Goal: Task Accomplishment & Management: Manage account settings

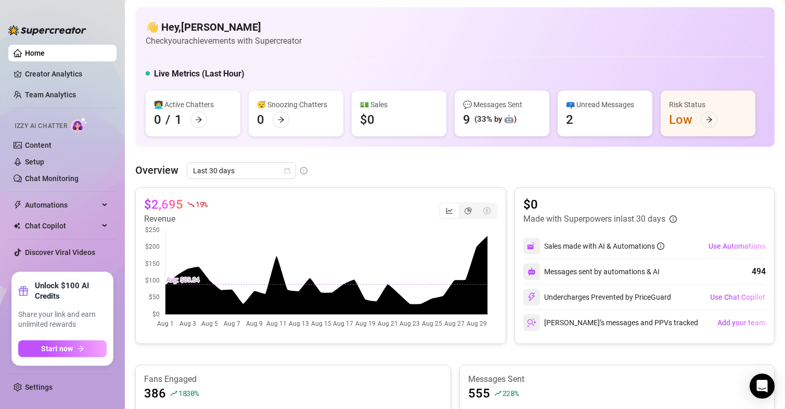
click at [242, 82] on div "👋 Hey, Melanie Check your achievements with Supercreator Live Metrics (Last Hou…" at bounding box center [454, 76] width 639 height 139
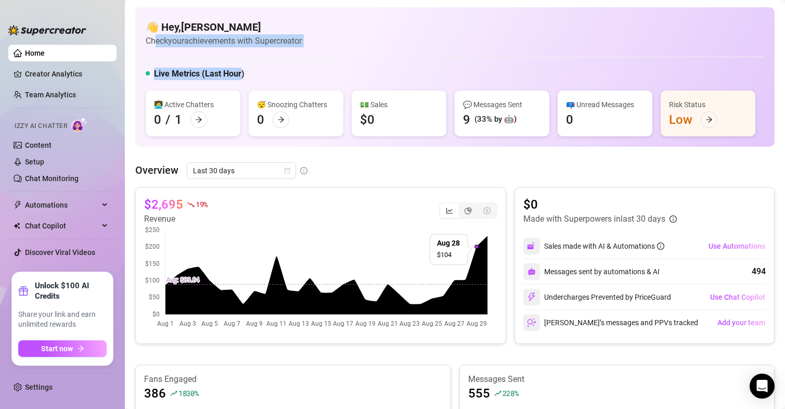
click at [600, 262] on div "Messages sent by automations & AI 494" at bounding box center [644, 271] width 242 height 25
click at [404, 261] on canvas at bounding box center [316, 277] width 344 height 104
click at [367, 247] on canvas at bounding box center [316, 277] width 344 height 104
click at [305, 204] on div "$2,695 19 % Revenue" at bounding box center [320, 210] width 353 height 29
drag, startPoint x: 136, startPoint y: 183, endPoint x: 119, endPoint y: 178, distance: 17.7
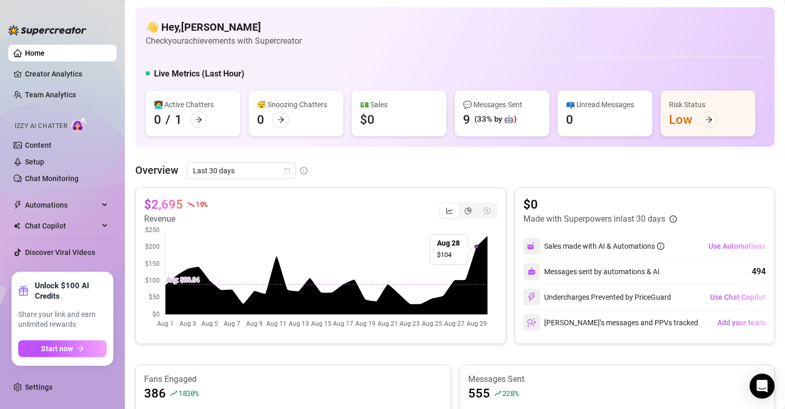
click at [119, 178] on div "Home Creator Analytics Team Analytics Izzy AI Chatter Content Setup Chat Monito…" at bounding box center [392, 204] width 785 height 409
drag, startPoint x: 119, startPoint y: 178, endPoint x: 112, endPoint y: 177, distance: 7.4
click at [112, 177] on aside "Home Creator Analytics Team Analytics Izzy AI Chatter Content Setup Chat Monito…" at bounding box center [62, 204] width 125 height 409
click at [79, 177] on link "Chat Monitoring" at bounding box center [52, 178] width 54 height 8
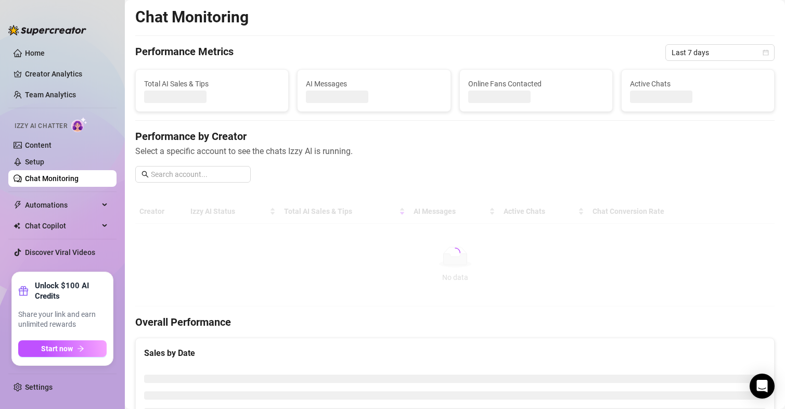
click at [71, 178] on link "Chat Monitoring" at bounding box center [52, 178] width 54 height 8
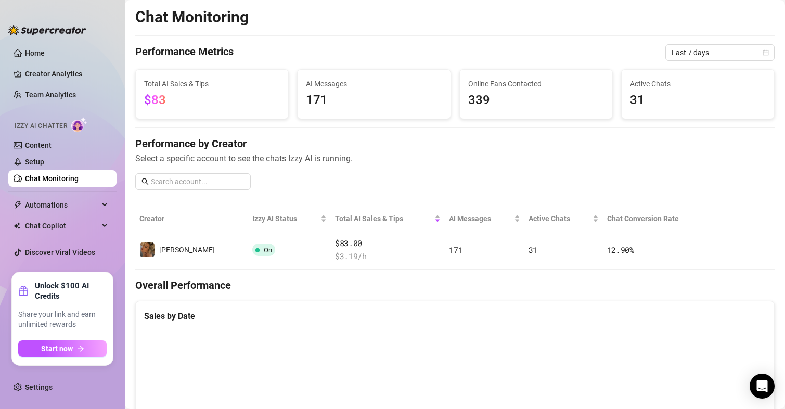
click at [68, 178] on link "Chat Monitoring" at bounding box center [52, 178] width 54 height 8
click at [159, 100] on span "$83" at bounding box center [155, 100] width 22 height 15
click at [392, 189] on div "Performance by Creator Select a specific account to see the chats Izzy AI is ru…" at bounding box center [454, 167] width 639 height 62
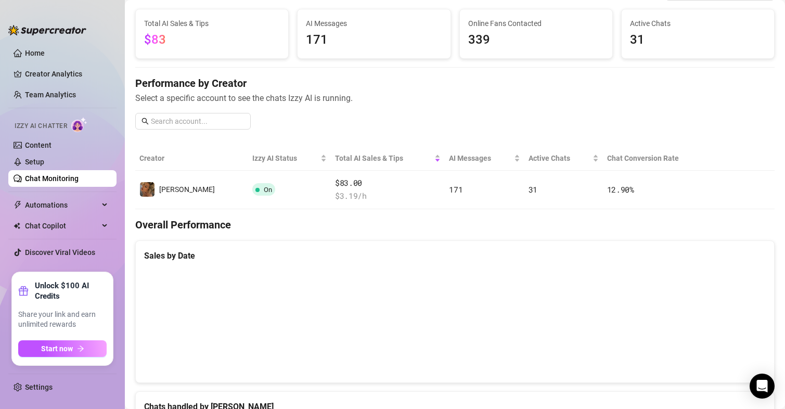
scroll to position [62, 0]
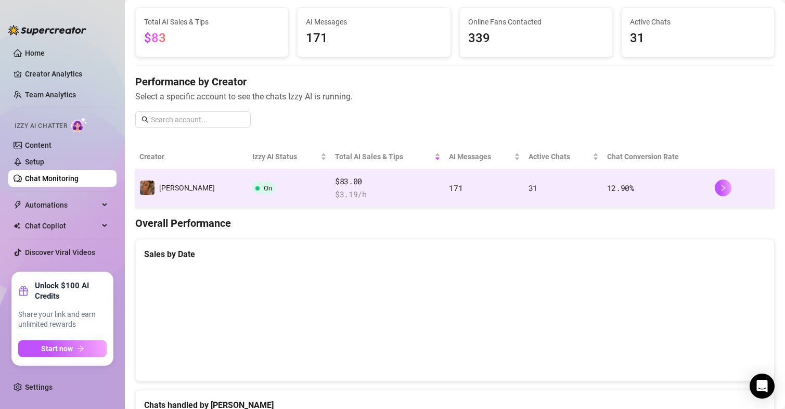
drag, startPoint x: 564, startPoint y: 200, endPoint x: 497, endPoint y: 197, distance: 67.2
click at [497, 197] on tr "Melanie On $83.00 $ 3.19 /h 171 31 12.90 %" at bounding box center [454, 188] width 639 height 38
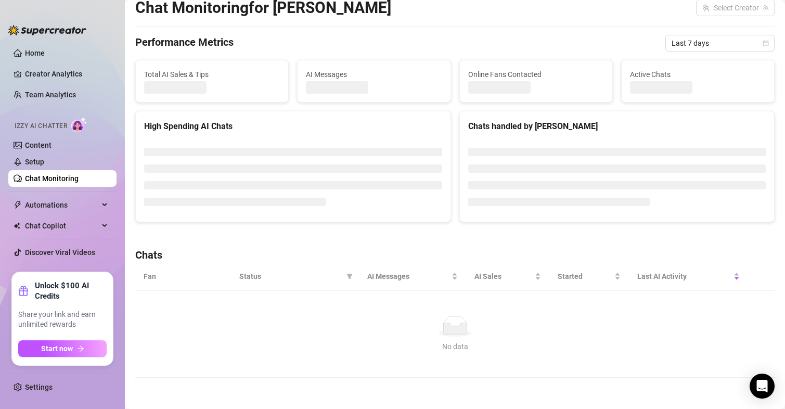
drag, startPoint x: 497, startPoint y: 197, endPoint x: 442, endPoint y: 197, distance: 54.6
click at [445, 197] on div "High Spending AI Chats Chats handled by Izzy" at bounding box center [455, 166] width 648 height 111
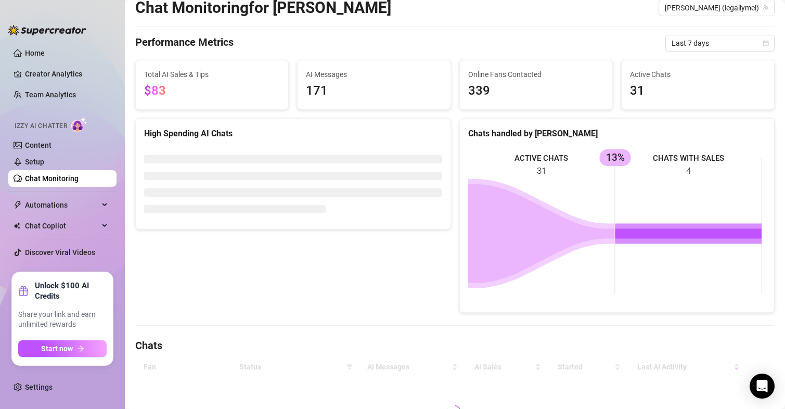
scroll to position [62, 0]
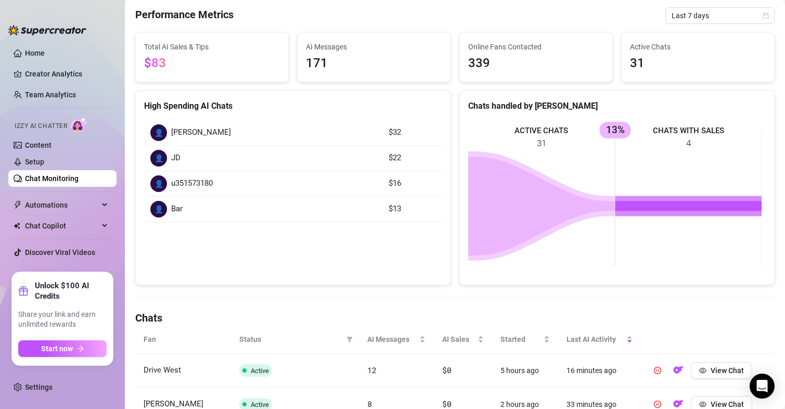
click at [480, 190] on icon at bounding box center [541, 206] width 147 height 99
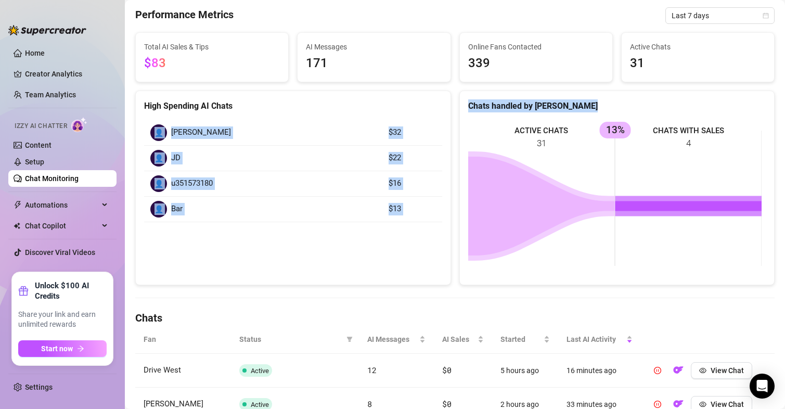
drag, startPoint x: 552, startPoint y: 207, endPoint x: 653, endPoint y: 232, distance: 104.5
click at [653, 232] on div "High Spending AI Chats 👤 John Wright $32 👤 JD $22 👤 u351573180 $16 👤 Bar $13 Ch…" at bounding box center [455, 188] width 648 height 195
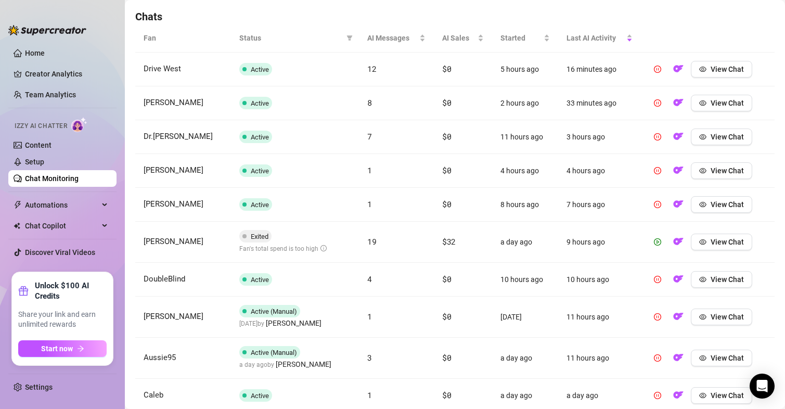
scroll to position [378, 0]
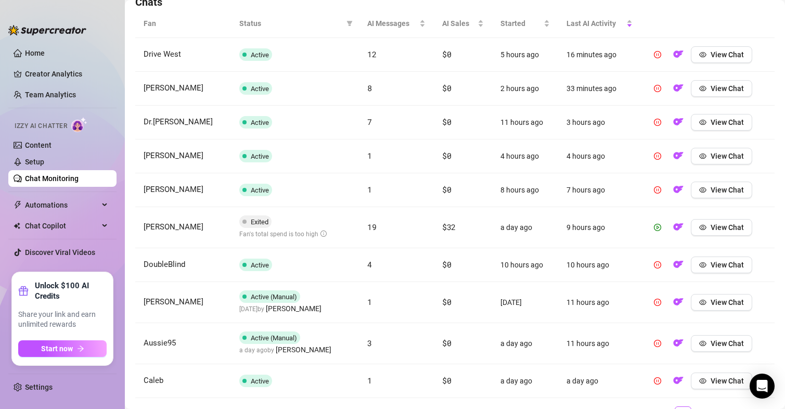
drag, startPoint x: 608, startPoint y: 233, endPoint x: 621, endPoint y: 232, distance: 13.0
click at [617, 232] on td "9 hours ago" at bounding box center [599, 227] width 83 height 41
click at [711, 229] on span "View Chat" at bounding box center [727, 227] width 33 height 8
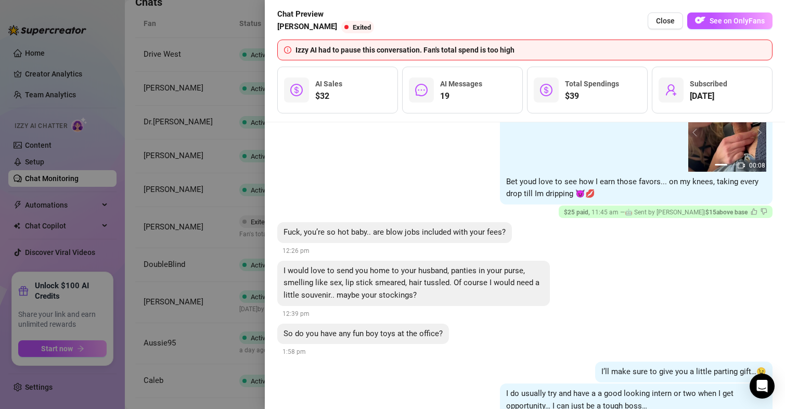
scroll to position [2017, 0]
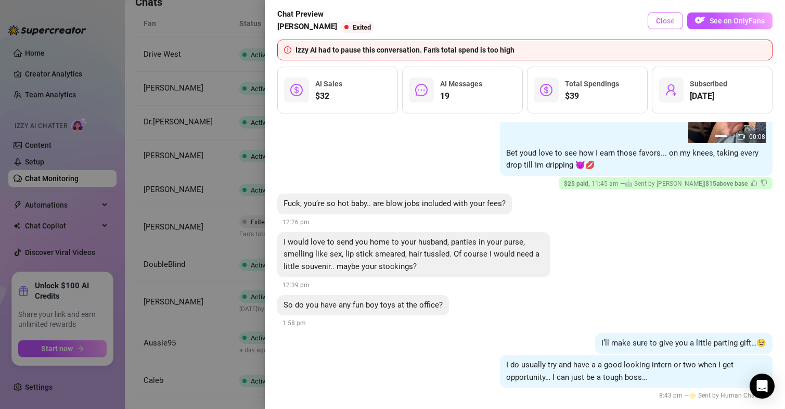
click at [660, 20] on span "Close" at bounding box center [665, 21] width 19 height 8
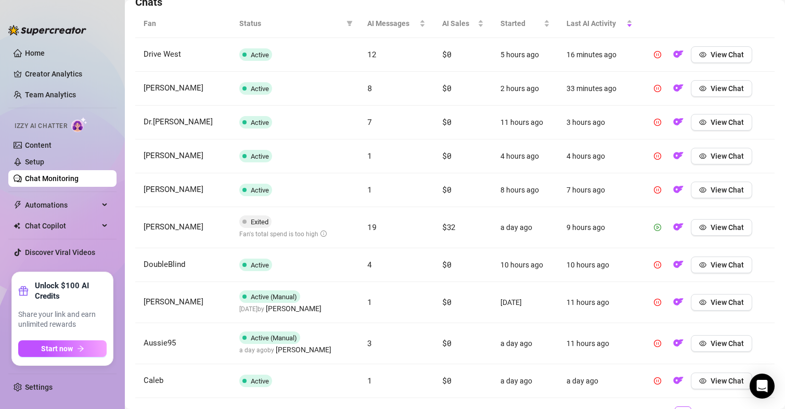
click at [654, 226] on icon "play-circle" at bounding box center [657, 227] width 7 height 7
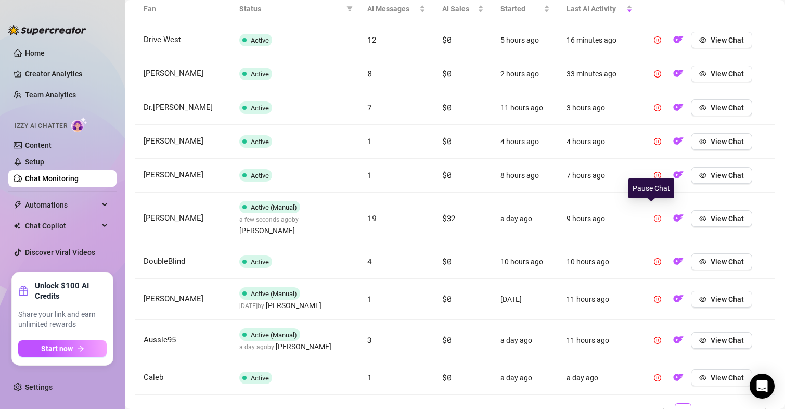
scroll to position [431, 0]
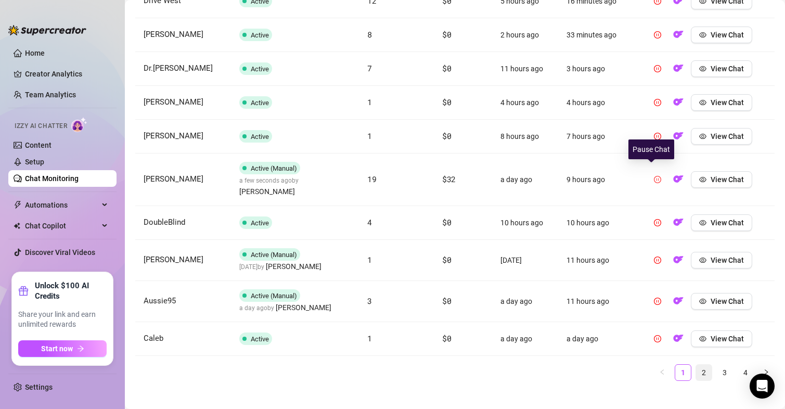
click at [696, 366] on link "2" at bounding box center [704, 373] width 16 height 16
click at [691, 366] on div "Fan Status AI Messages AI Sales Started Last AI Activity Drive West Active 12 $…" at bounding box center [454, 168] width 639 height 425
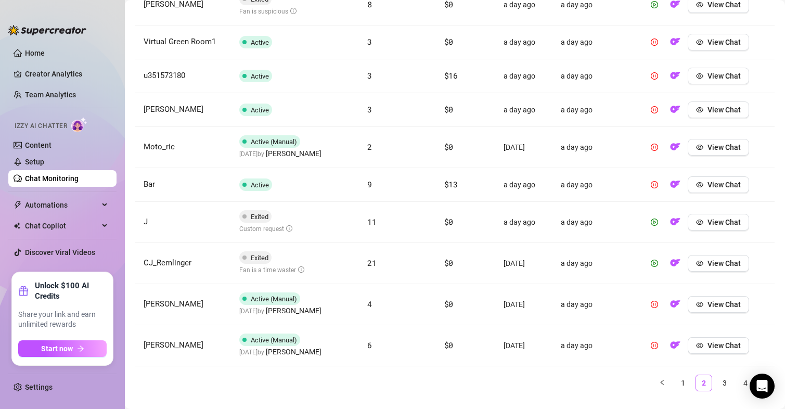
click at [408, 280] on td "21" at bounding box center [397, 263] width 77 height 41
click at [402, 229] on tr "J Exited Custom request 11 $0 a day ago a day ago View Chat" at bounding box center [454, 222] width 639 height 41
click at [709, 223] on span "View Chat" at bounding box center [723, 222] width 33 height 8
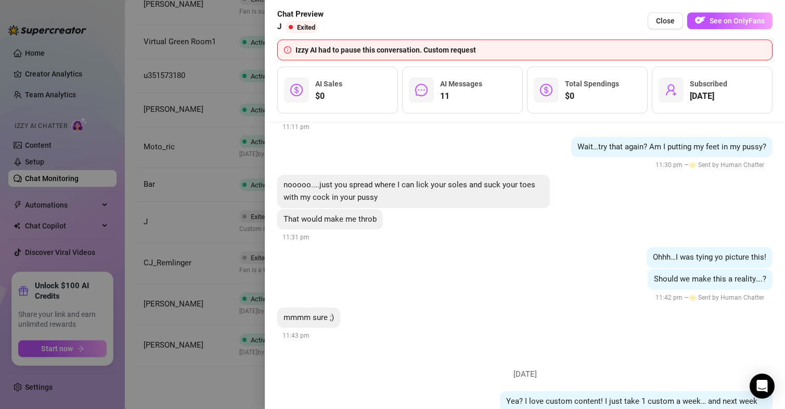
scroll to position [1373, 0]
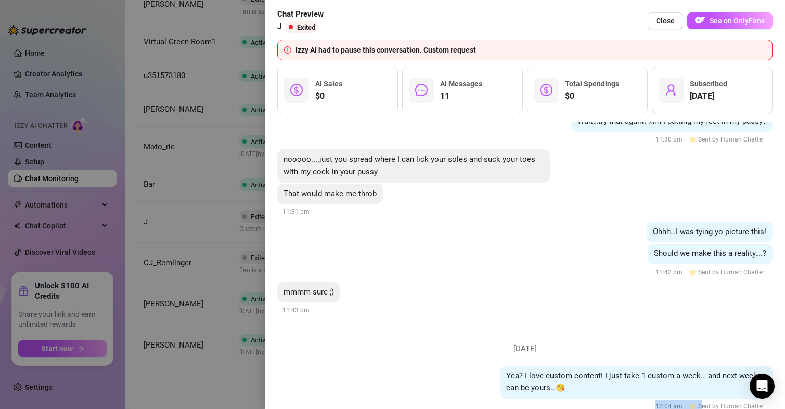
drag, startPoint x: 694, startPoint y: 390, endPoint x: 615, endPoint y: 376, distance: 79.9
click at [615, 376] on li "Sunday, August 31 Yea? I love custom content! I just take 1 custom a week… and …" at bounding box center [524, 374] width 495 height 96
click at [612, 368] on div "Yea? I love custom content! I just take 1 custom a week… and next week can be y…" at bounding box center [636, 382] width 273 height 33
click at [277, 304] on div "Saturday, August 30 I promise I’m more fun than whatever you’re doing right now…" at bounding box center [525, 265] width 520 height 287
click at [378, 22] on div "Chat Preview J Exited Close See on OnlyFans" at bounding box center [524, 20] width 495 height 25
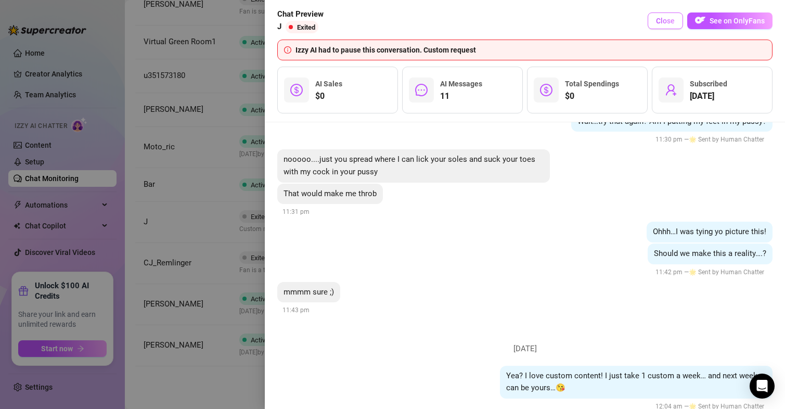
click at [666, 18] on span "Close" at bounding box center [665, 21] width 19 height 8
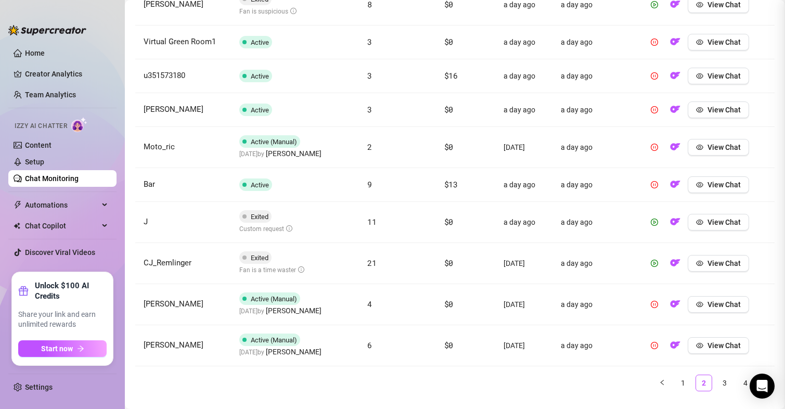
scroll to position [0, 0]
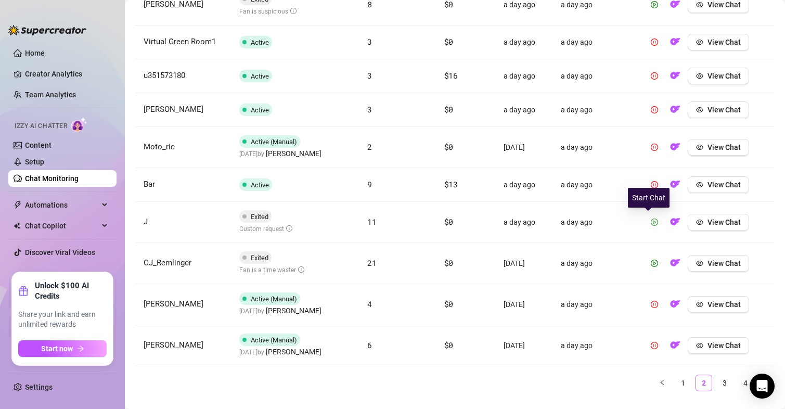
click at [651, 221] on icon "play-circle" at bounding box center [654, 221] width 7 height 7
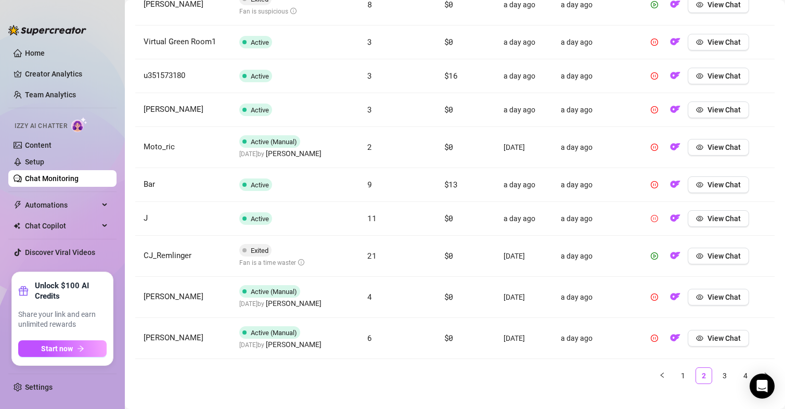
drag, startPoint x: 718, startPoint y: 379, endPoint x: 715, endPoint y: 414, distance: 35.0
click at [715, 408] on html "Home Creator Analytics Team Analytics Izzy AI Chatter Content Setup Chat Monito…" at bounding box center [392, 204] width 785 height 409
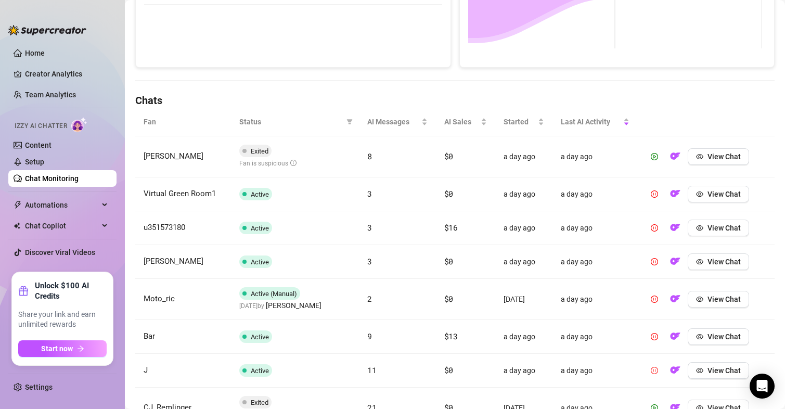
scroll to position [278, 0]
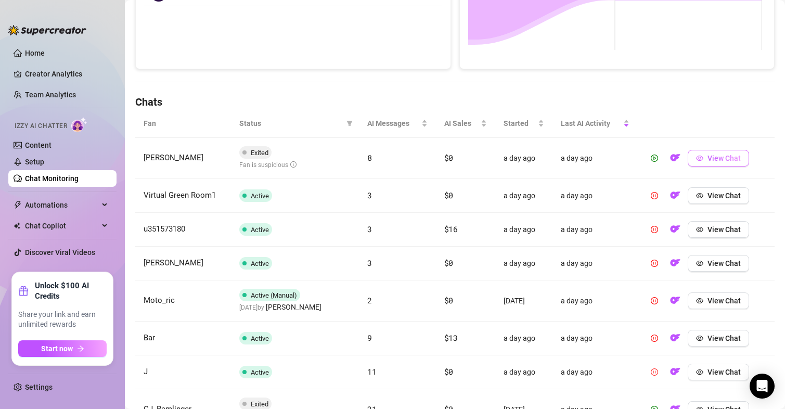
click at [707, 158] on span "View Chat" at bounding box center [723, 158] width 33 height 8
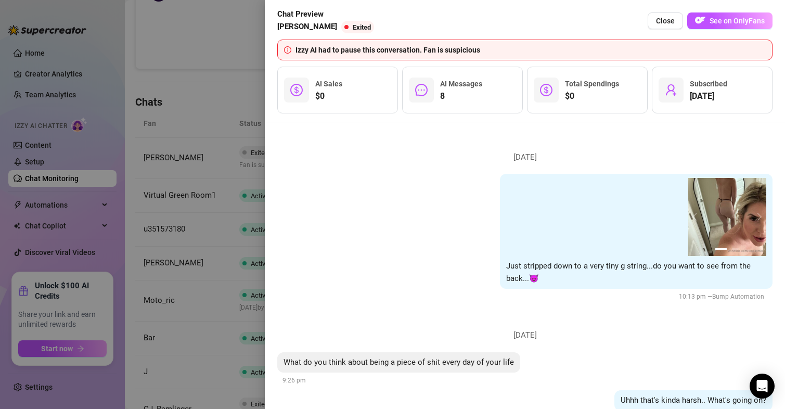
click at [760, 276] on div "1 2 Just stripped down to a very tiny g string...do you want to see from the ba…" at bounding box center [636, 231] width 273 height 115
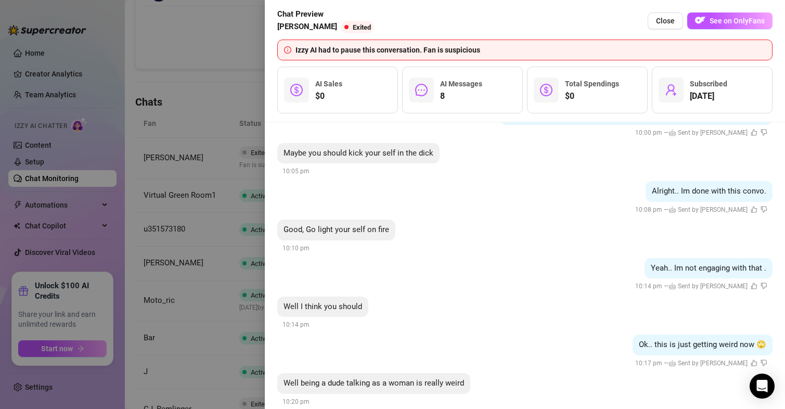
scroll to position [662, 0]
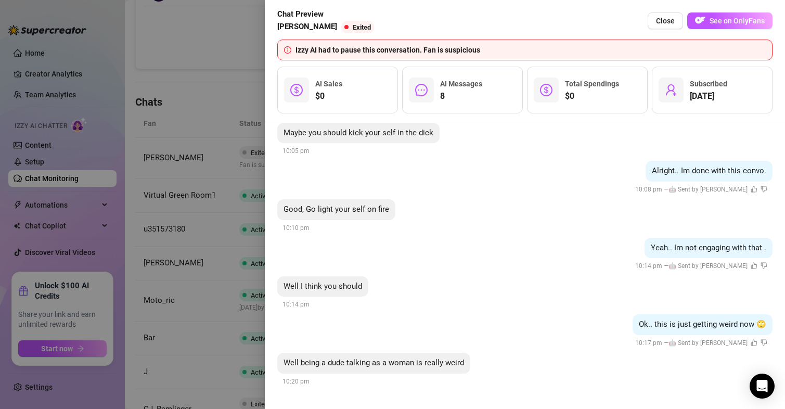
click at [580, 195] on li "Saturday, August 30 What do you think about being a piece of shit every day of …" at bounding box center [524, 23] width 495 height 747
click at [534, 250] on div "Yeah.. Im not engaging with that . 10:14 pm — 🤖 Sent by Izzy" at bounding box center [524, 255] width 495 height 34
click at [546, 191] on li "Saturday, August 30 What do you think about being a piece of shit every day of …" at bounding box center [524, 23] width 495 height 747
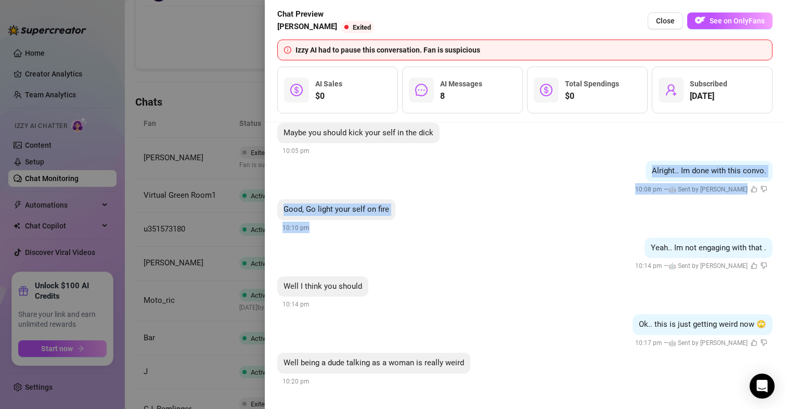
click at [366, 20] on div "Chat Preview Steven Exited Close See on OnlyFans" at bounding box center [524, 20] width 495 height 25
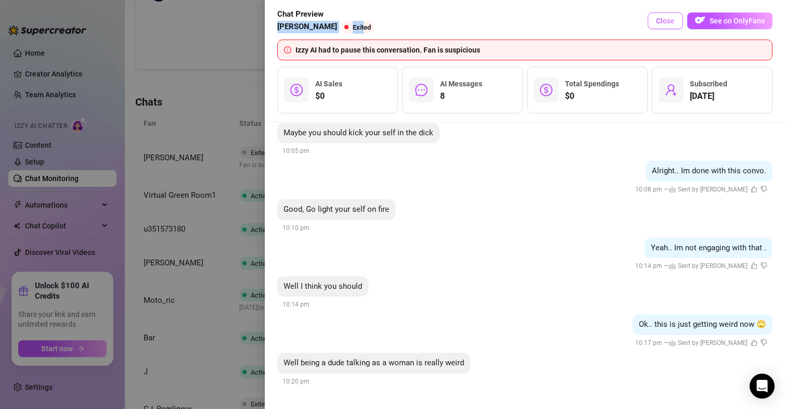
click at [661, 28] on button "Close" at bounding box center [665, 20] width 35 height 17
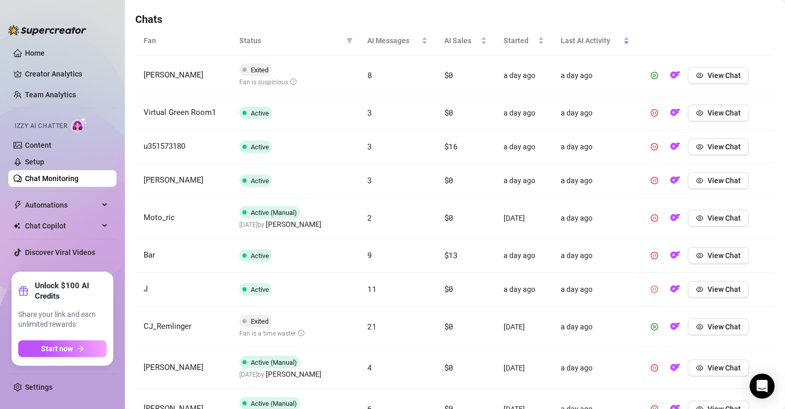
scroll to position [446, 0]
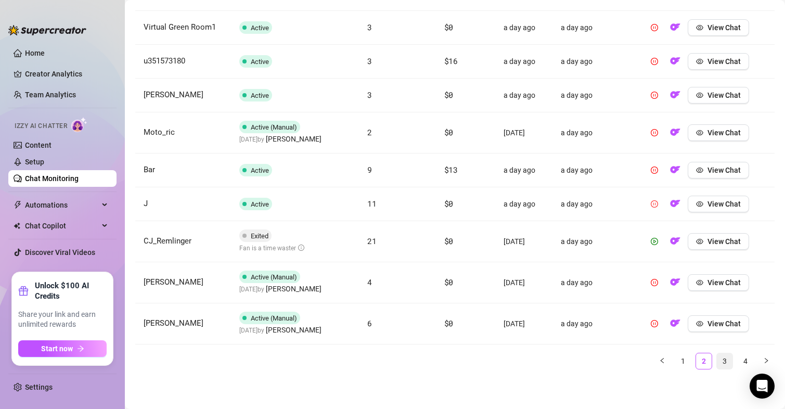
click at [717, 357] on link "3" at bounding box center [725, 361] width 16 height 16
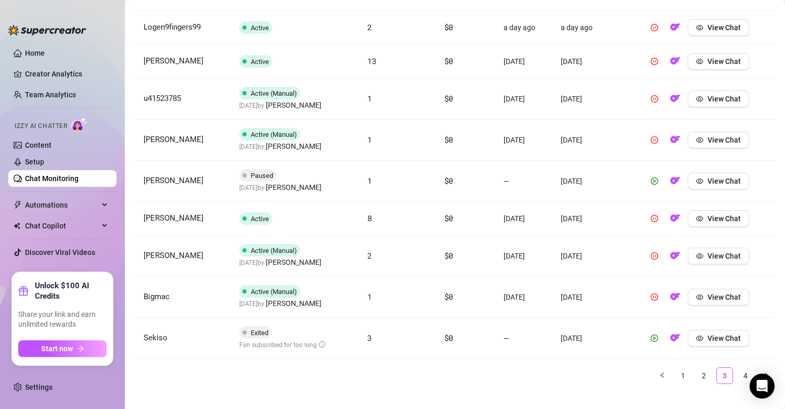
drag, startPoint x: 167, startPoint y: 339, endPoint x: 288, endPoint y: 332, distance: 120.9
click at [288, 332] on tr "Sekiso Exited Fan subscribed for too long 3 $0 — 2 days ago View Chat" at bounding box center [454, 338] width 639 height 41
click at [730, 338] on span "View Chat" at bounding box center [723, 338] width 33 height 8
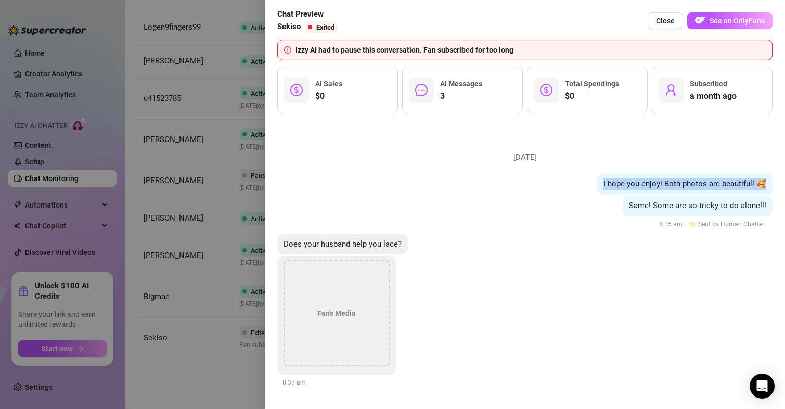
click at [676, 228] on li "Sunday, August 24 I hope you enjoy! Both photos are beautiful! 🥰 Same! Some are…" at bounding box center [524, 267] width 495 height 264
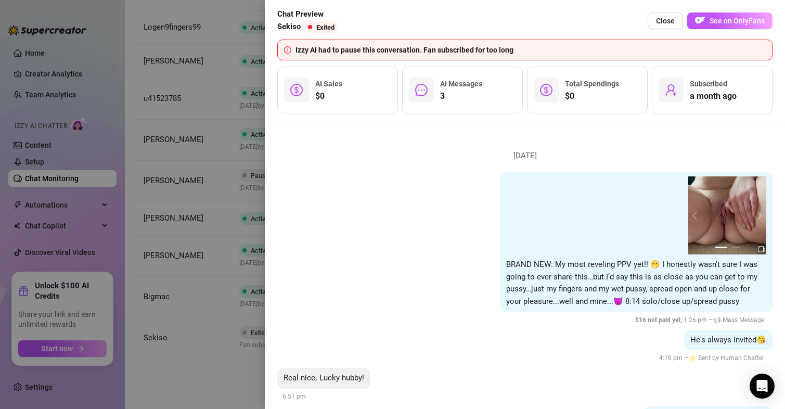
scroll to position [1257, 0]
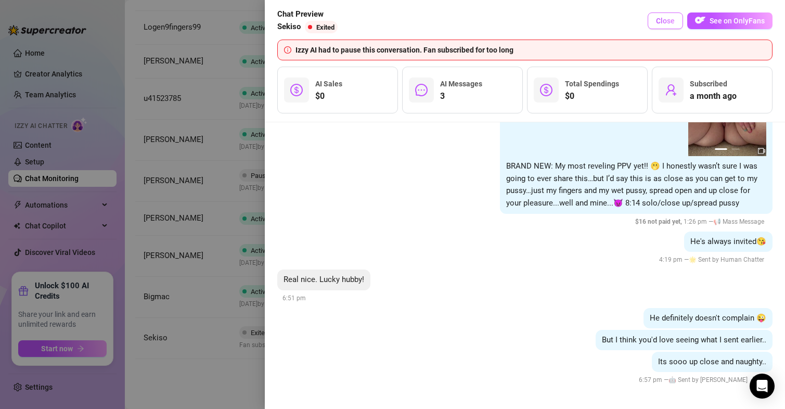
click at [657, 24] on span "Close" at bounding box center [665, 21] width 19 height 8
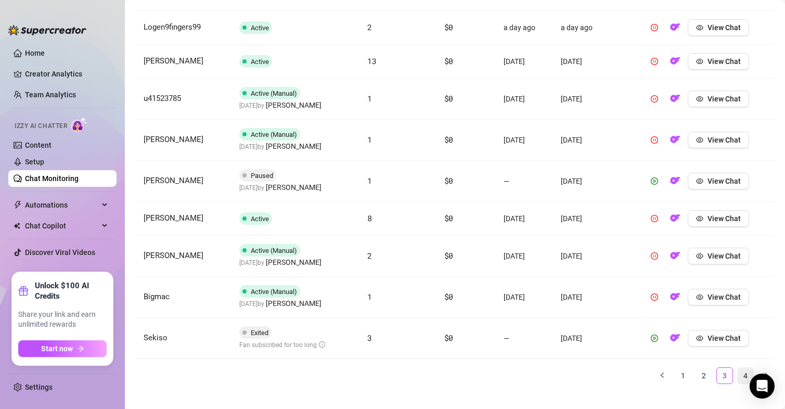
click at [738, 374] on link "4" at bounding box center [746, 376] width 16 height 16
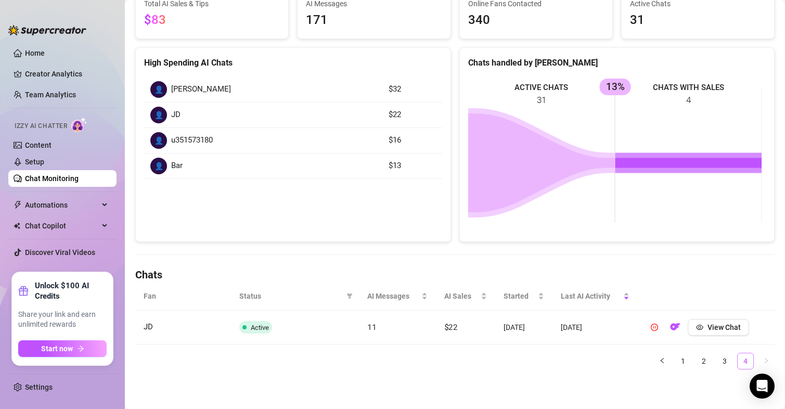
scroll to position [105, 0]
click at [717, 363] on link "3" at bounding box center [725, 361] width 16 height 16
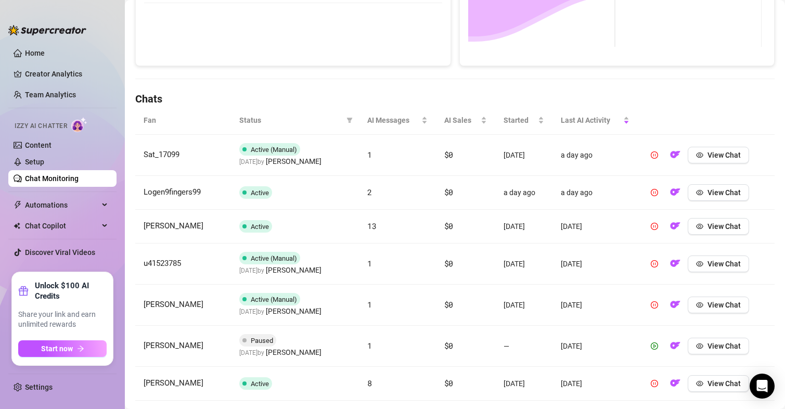
scroll to position [283, 0]
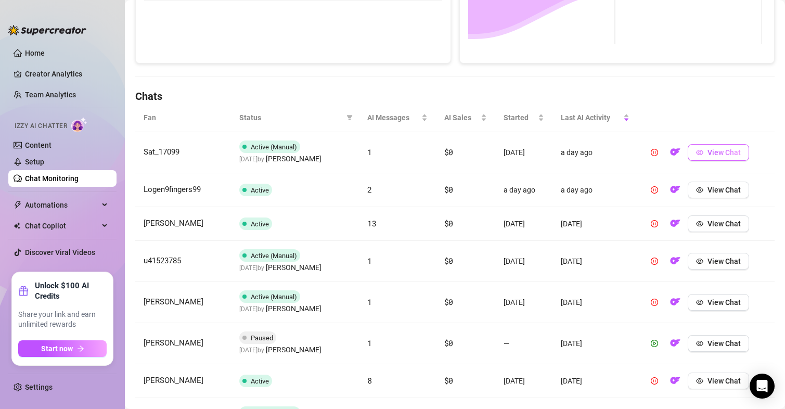
click at [714, 153] on span "View Chat" at bounding box center [723, 152] width 33 height 8
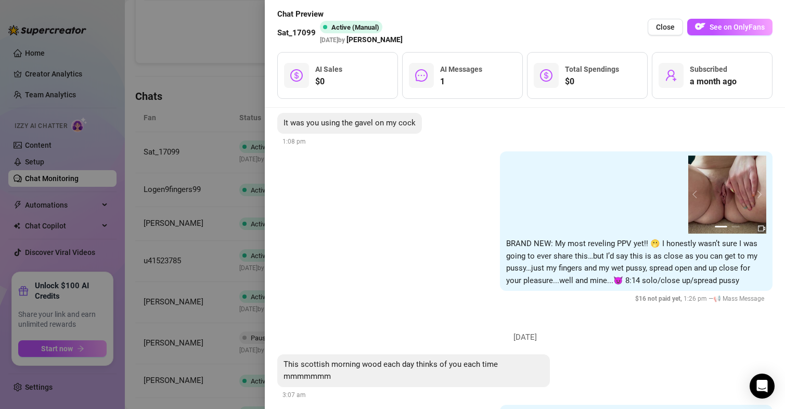
scroll to position [787, 0]
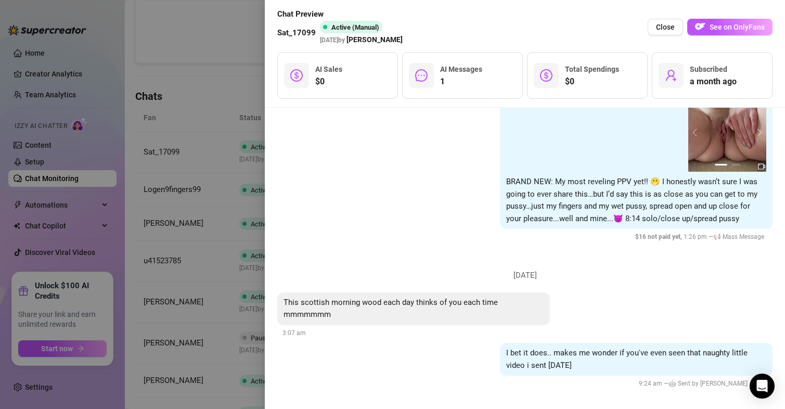
click at [662, 17] on div "Chat Preview Sat_17099 Active (Manual) 2 days ago by Melanie Close See on OnlyF…" at bounding box center [524, 26] width 495 height 37
click at [663, 24] on span "Close" at bounding box center [665, 27] width 19 height 8
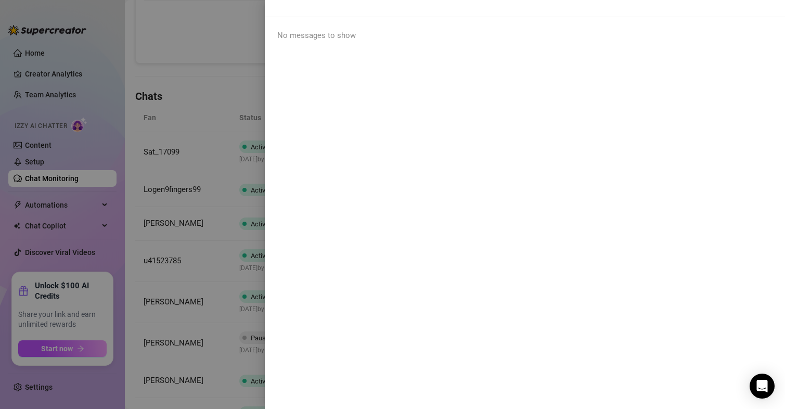
scroll to position [0, 0]
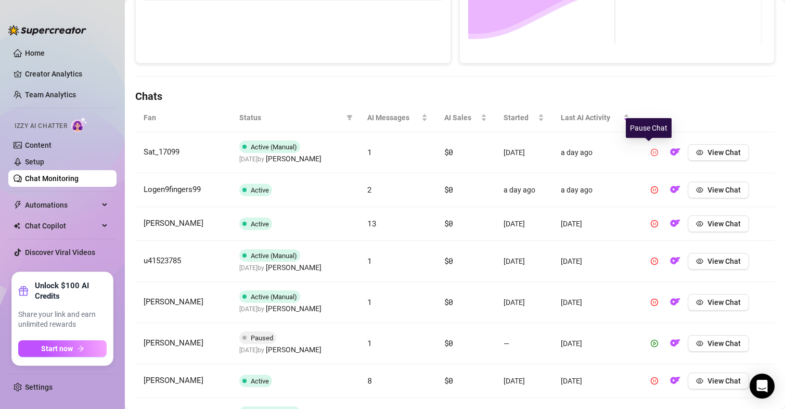
click at [651, 153] on icon "pause-circle" at bounding box center [654, 152] width 7 height 7
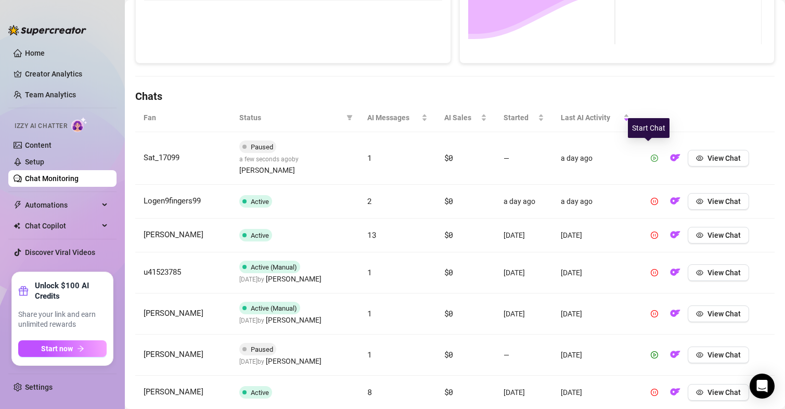
click at [651, 154] on icon "play-circle" at bounding box center [654, 157] width 7 height 7
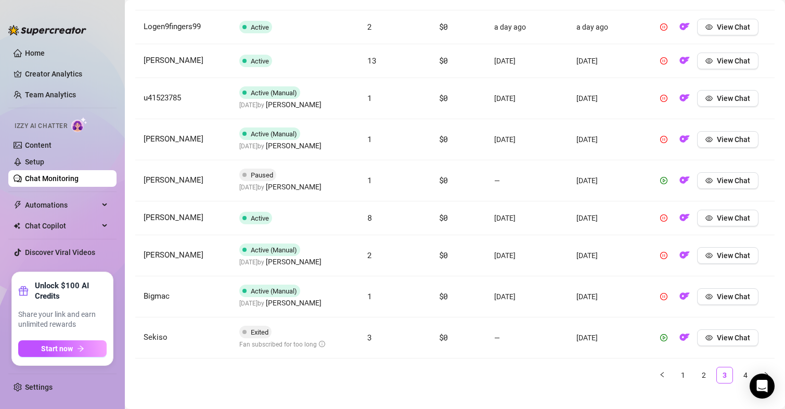
scroll to position [460, 0]
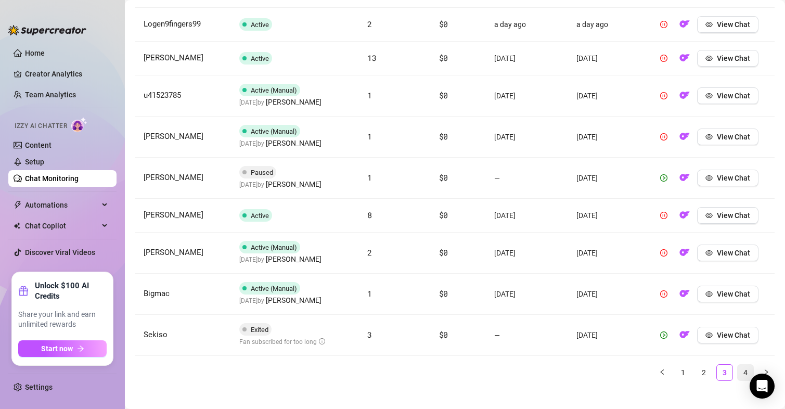
click at [738, 365] on link "4" at bounding box center [746, 373] width 16 height 16
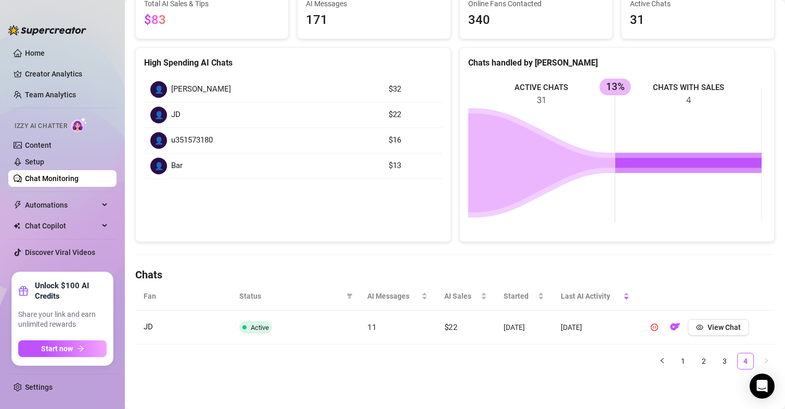
click at [575, 379] on main "Chat Monitoring Chat Monitoring for Melanie Melanie (legallymel) Performance Me…" at bounding box center [455, 152] width 660 height 514
click at [659, 360] on icon "left" at bounding box center [662, 360] width 6 height 6
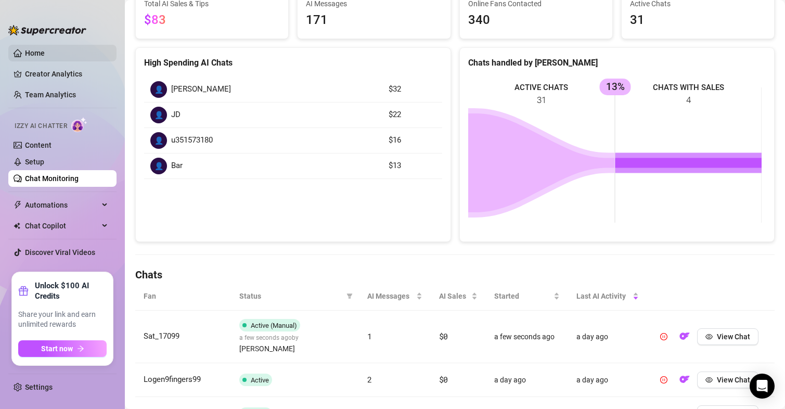
click at [27, 49] on link "Home" at bounding box center [35, 53] width 20 height 8
